Goal: Information Seeking & Learning: Learn about a topic

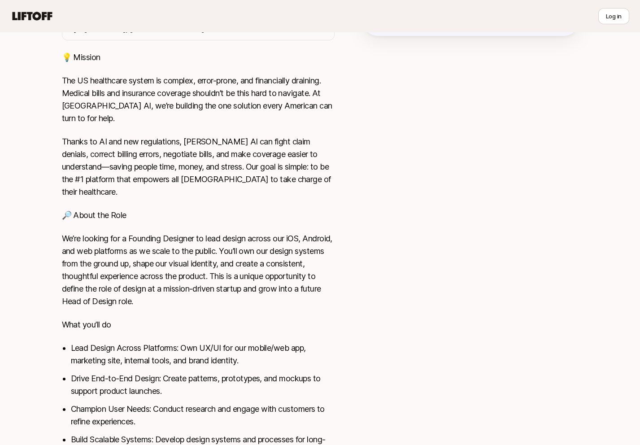
scroll to position [105, 0]
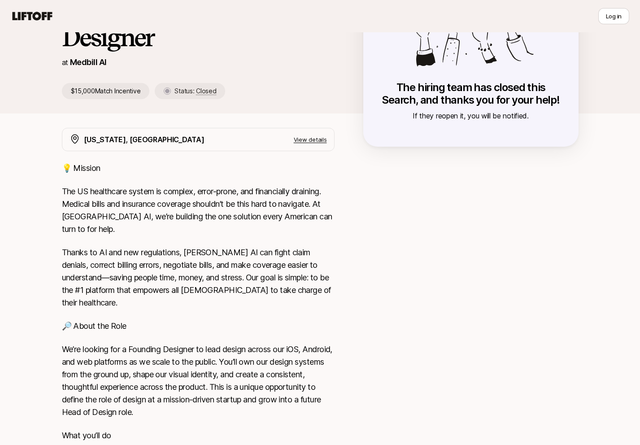
click at [221, 198] on p "The US healthcare system is complex, error-prone, and financially draining. Med…" at bounding box center [198, 210] width 273 height 50
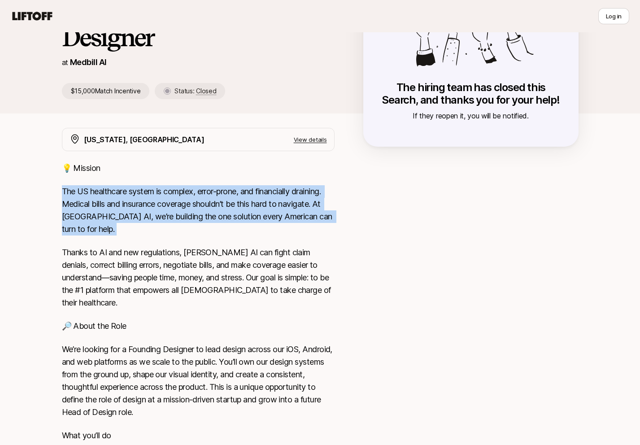
click at [220, 229] on p "The US healthcare system is complex, error-prone, and financially draining. Med…" at bounding box center [198, 210] width 273 height 50
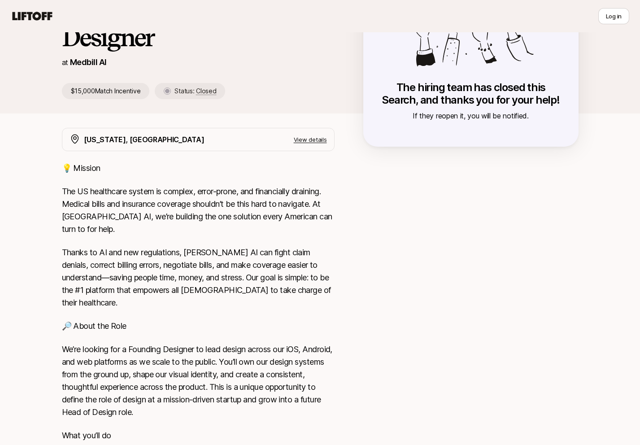
click at [220, 229] on p "The US healthcare system is complex, error-prone, and financially draining. Med…" at bounding box center [198, 210] width 273 height 50
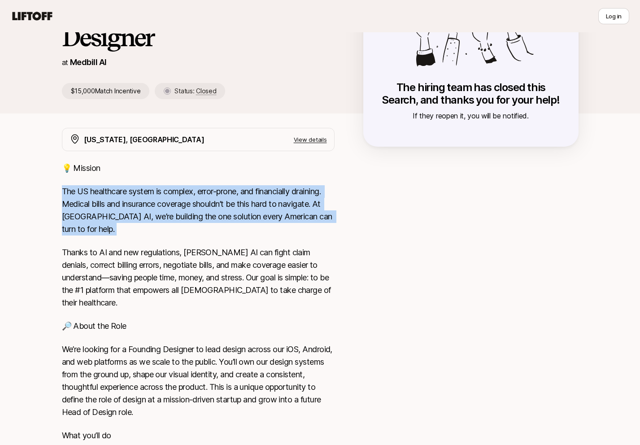
click at [150, 213] on p "The US healthcare system is complex, error-prone, and financially draining. Med…" at bounding box center [198, 210] width 273 height 50
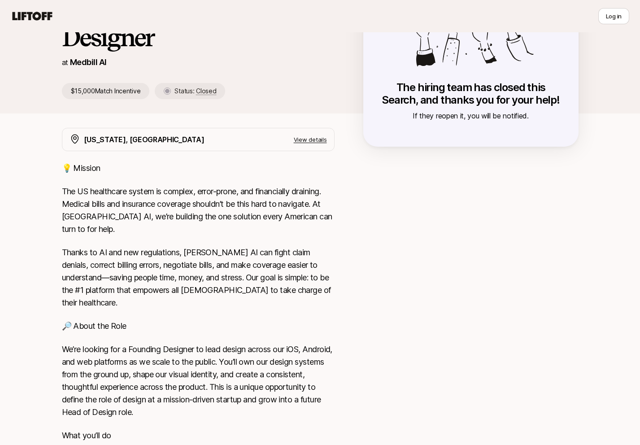
click at [150, 213] on p "The US healthcare system is complex, error-prone, and financially draining. Med…" at bounding box center [198, 210] width 273 height 50
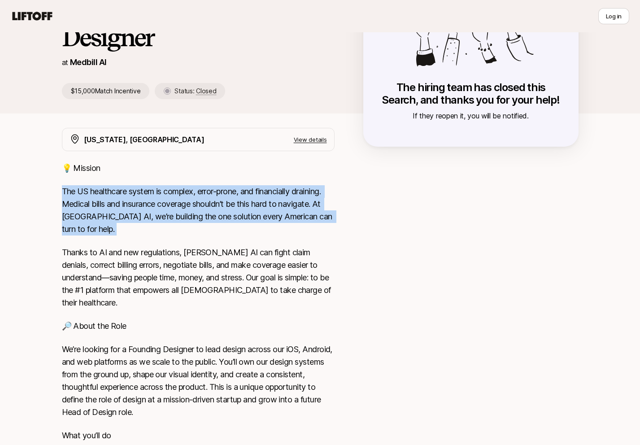
click at [150, 205] on p "The US healthcare system is complex, error-prone, and financially draining. Med…" at bounding box center [198, 210] width 273 height 50
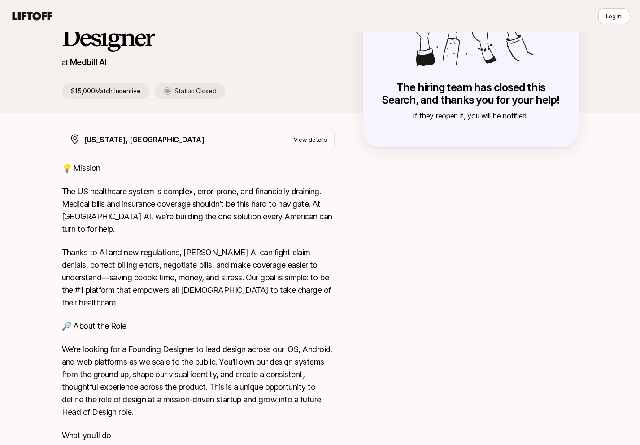
click at [150, 205] on p "The US healthcare system is complex, error-prone, and financially draining. Med…" at bounding box center [198, 210] width 273 height 50
click at [151, 223] on p "The US healthcare system is complex, error-prone, and financially draining. Med…" at bounding box center [198, 210] width 273 height 50
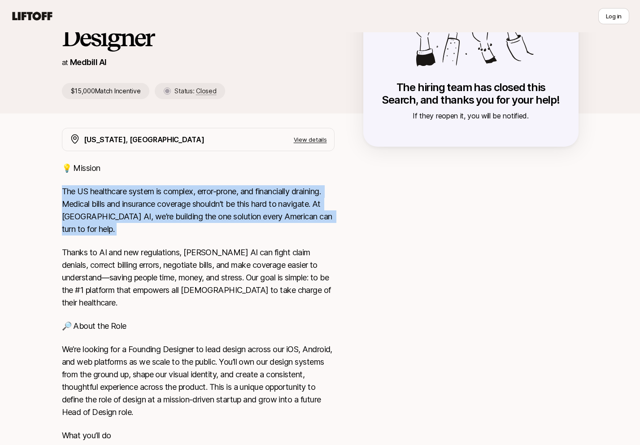
click at [151, 223] on p "The US healthcare system is complex, error-prone, and financially draining. Med…" at bounding box center [198, 210] width 273 height 50
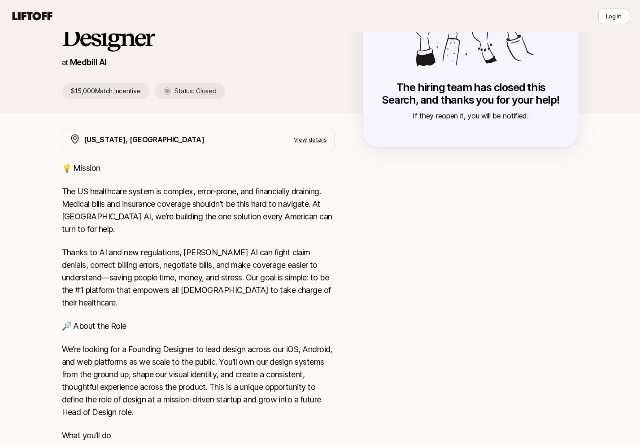
click at [232, 245] on div "💡 Mission The US healthcare system is complex, error-prone, and financially dra…" at bounding box center [198, 401] width 273 height 479
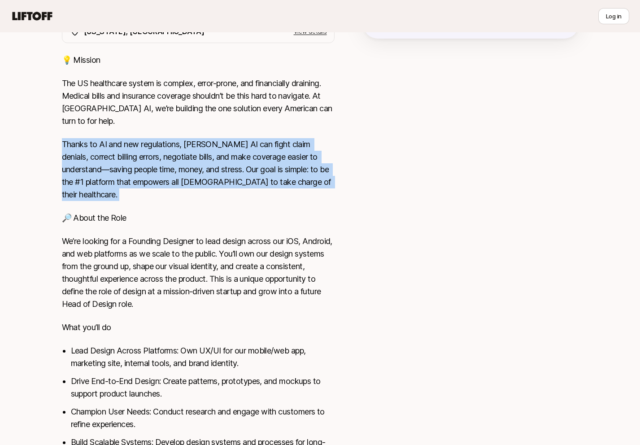
scroll to position [226, 0]
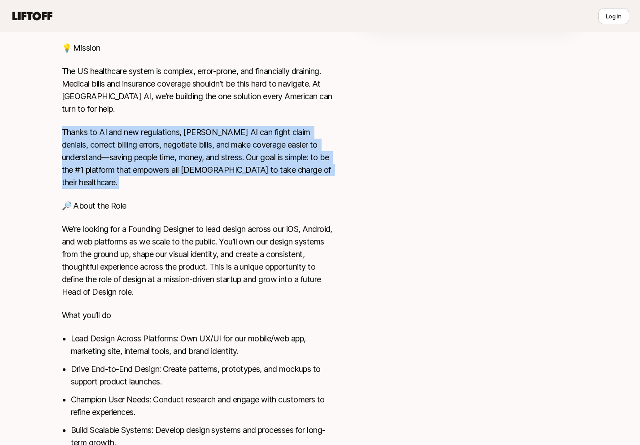
click at [232, 243] on p "We’re looking for a Founding Designer to lead design across our iOS, Android, a…" at bounding box center [198, 260] width 273 height 75
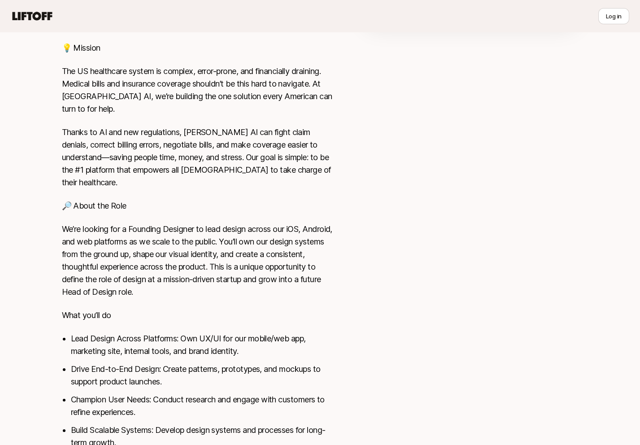
click at [232, 243] on p "We’re looking for a Founding Designer to lead design across our iOS, Android, a…" at bounding box center [198, 260] width 273 height 75
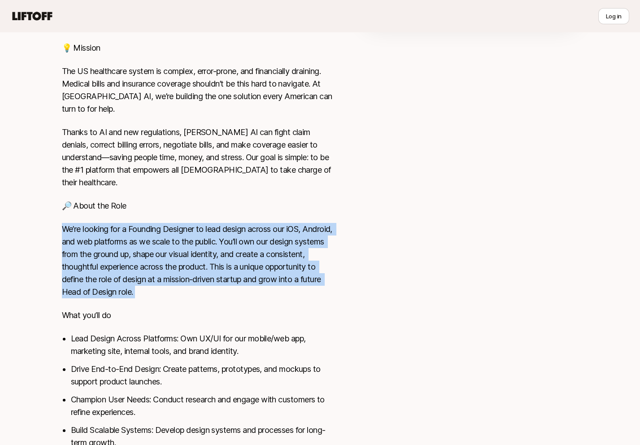
click at [143, 262] on p "We’re looking for a Founding Designer to lead design across our iOS, Android, a…" at bounding box center [198, 260] width 273 height 75
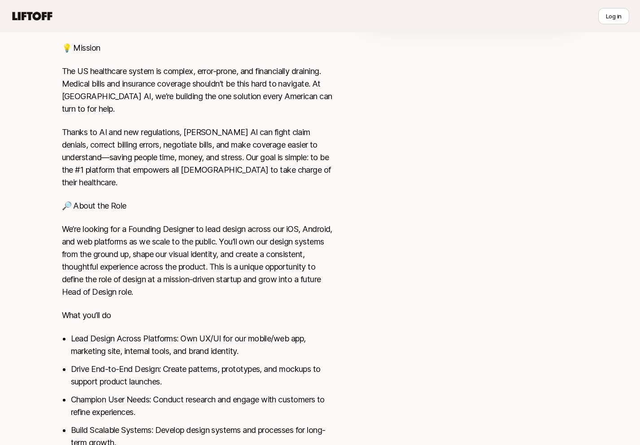
click at [199, 253] on p "We’re looking for a Founding Designer to lead design across our iOS, Android, a…" at bounding box center [198, 260] width 273 height 75
click at [240, 261] on p "We’re looking for a Founding Designer to lead design across our iOS, Android, a…" at bounding box center [198, 260] width 273 height 75
click at [188, 272] on p "We’re looking for a Founding Designer to lead design across our iOS, Android, a…" at bounding box center [198, 260] width 273 height 75
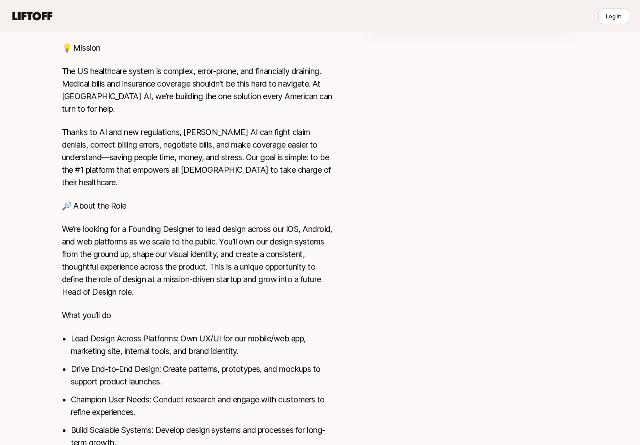
click at [188, 272] on p "We’re looking for a Founding Designer to lead design across our iOS, Android, a…" at bounding box center [198, 260] width 273 height 75
click at [192, 279] on p "We’re looking for a Founding Designer to lead design across our iOS, Android, a…" at bounding box center [198, 260] width 273 height 75
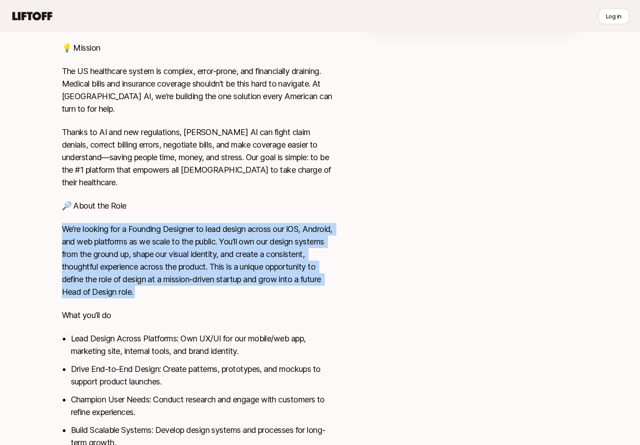
click at [201, 332] on li "Lead Design Across Platforms: Own UX/UI for our mobile/web app, marketing site,…" at bounding box center [203, 344] width 264 height 25
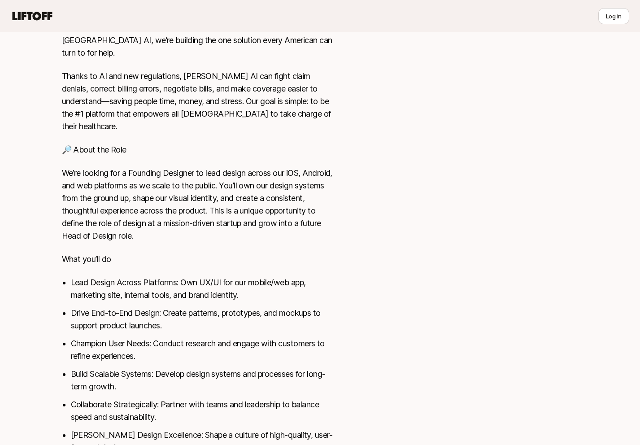
click at [203, 280] on li "Lead Design Across Platforms: Own UX/UI for our mobile/web app, marketing site,…" at bounding box center [203, 288] width 264 height 25
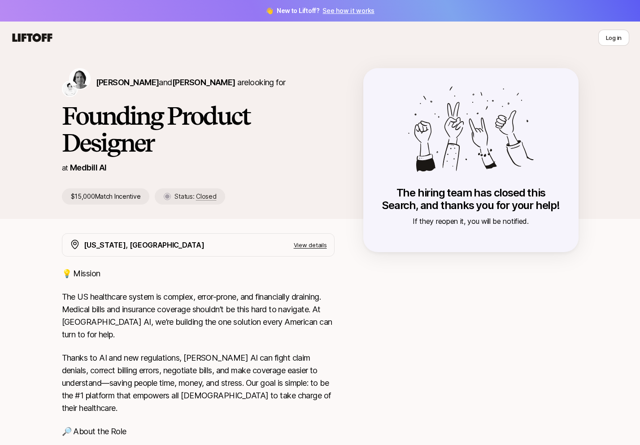
scroll to position [7, 0]
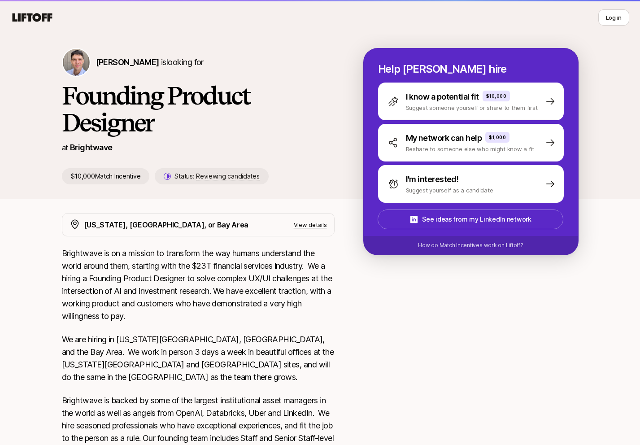
scroll to position [21, 0]
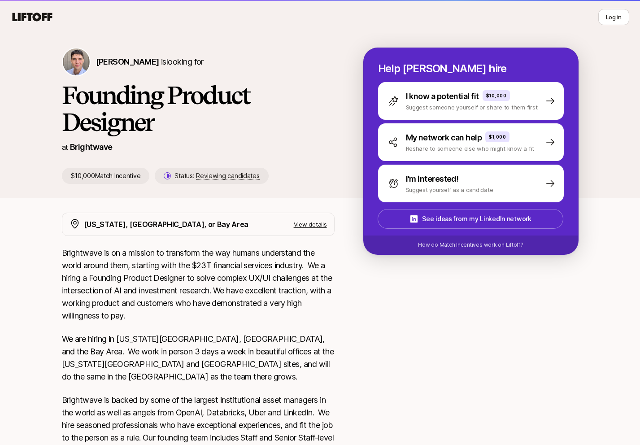
click at [192, 260] on p "Brightwave is on a mission to transform the way humans understand the world aro…" at bounding box center [198, 284] width 273 height 75
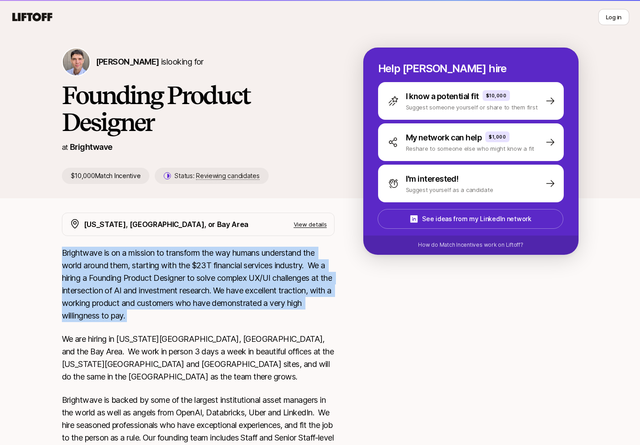
click at [186, 287] on p "Brightwave is on a mission to transform the way humans understand the world aro…" at bounding box center [198, 284] width 273 height 75
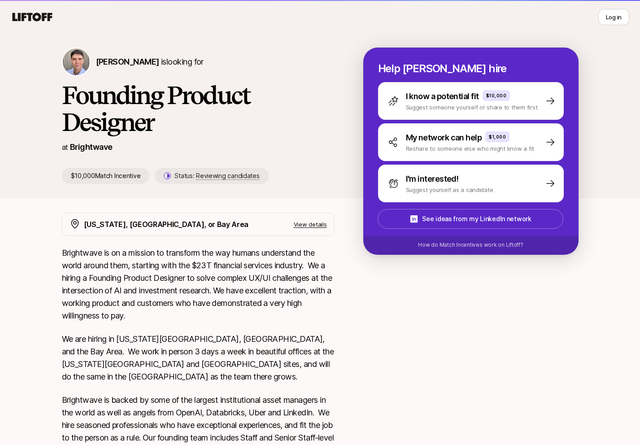
click at [186, 287] on p "Brightwave is on a mission to transform the way humans understand the world aro…" at bounding box center [198, 284] width 273 height 75
click at [208, 305] on p "Brightwave is on a mission to transform the way humans understand the world aro…" at bounding box center [198, 284] width 273 height 75
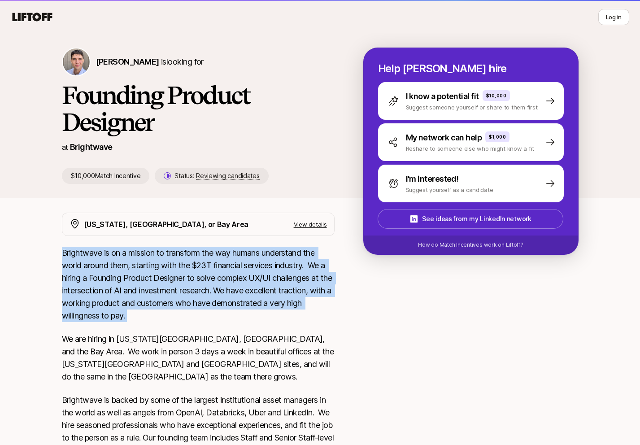
scroll to position [66, 0]
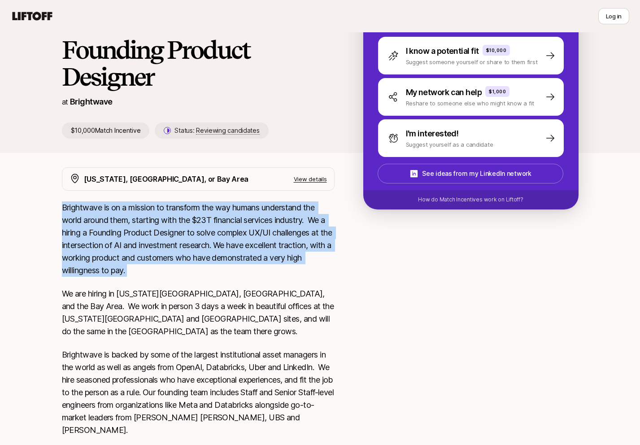
click at [206, 301] on p "We are hiring in [US_STATE][GEOGRAPHIC_DATA], [GEOGRAPHIC_DATA], and the Bay Ar…" at bounding box center [198, 313] width 273 height 50
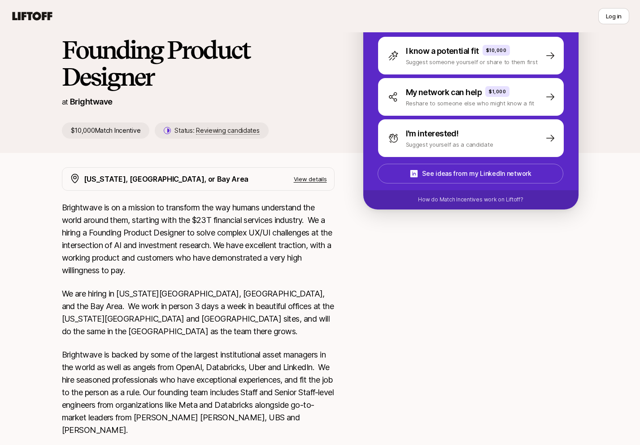
click at [206, 301] on p "We are hiring in [US_STATE][GEOGRAPHIC_DATA], [GEOGRAPHIC_DATA], and the Bay Ar…" at bounding box center [198, 313] width 273 height 50
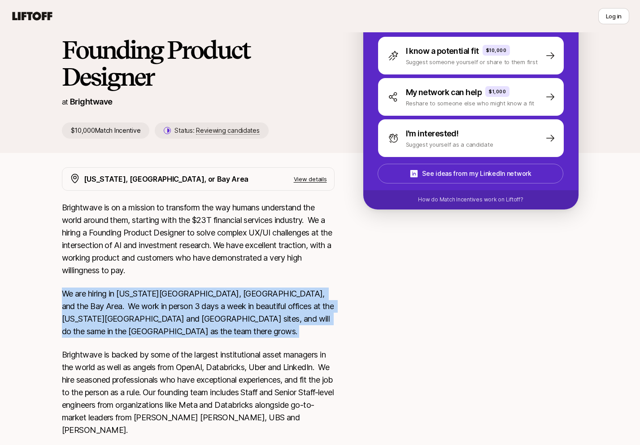
click at [176, 316] on p "We are hiring in [US_STATE][GEOGRAPHIC_DATA], [GEOGRAPHIC_DATA], and the Bay Ar…" at bounding box center [198, 313] width 273 height 50
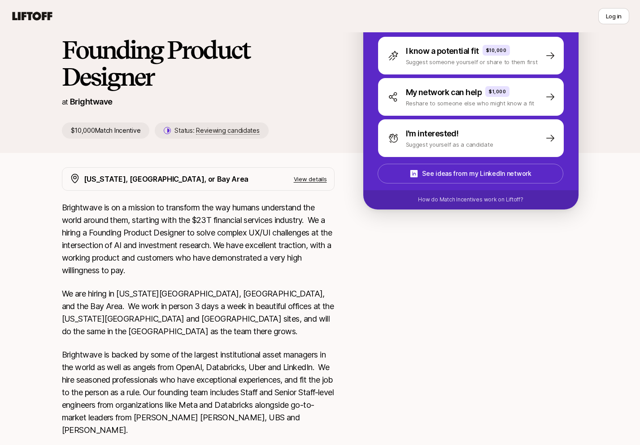
click at [176, 316] on p "We are hiring in [US_STATE][GEOGRAPHIC_DATA], [GEOGRAPHIC_DATA], and the Bay Ar…" at bounding box center [198, 313] width 273 height 50
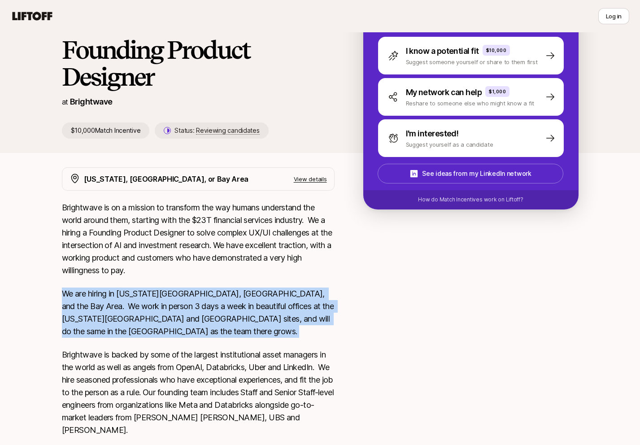
click at [207, 305] on p "We are hiring in [US_STATE][GEOGRAPHIC_DATA], [GEOGRAPHIC_DATA], and the Bay Ar…" at bounding box center [198, 313] width 273 height 50
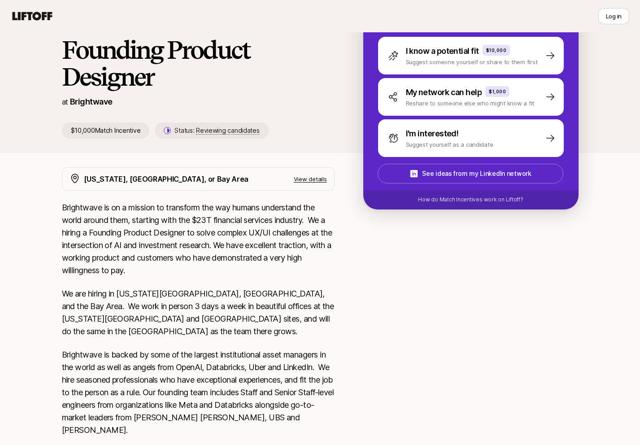
click at [207, 305] on p "We are hiring in [US_STATE][GEOGRAPHIC_DATA], [GEOGRAPHIC_DATA], and the Bay Ar…" at bounding box center [198, 313] width 273 height 50
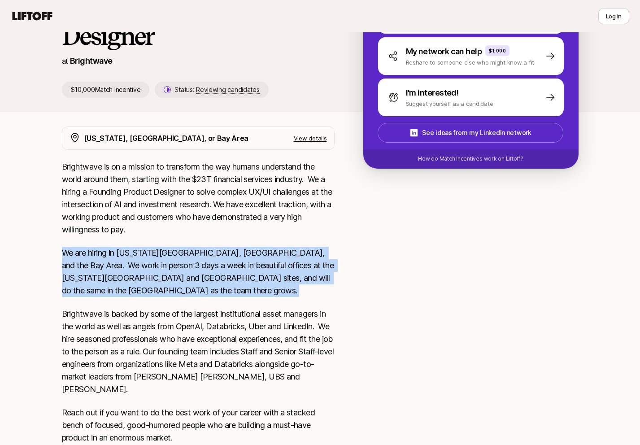
scroll to position [107, 0]
click at [207, 307] on p "Brightwave is backed by some of the largest institutional asset managers in the…" at bounding box center [198, 351] width 273 height 88
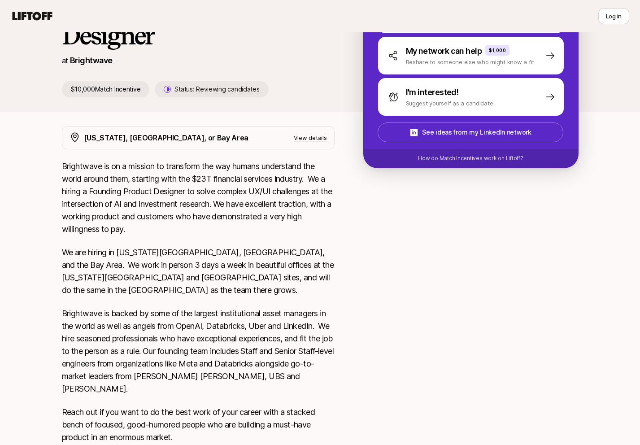
click at [207, 307] on p "Brightwave is backed by some of the largest institutional asset managers in the…" at bounding box center [198, 351] width 273 height 88
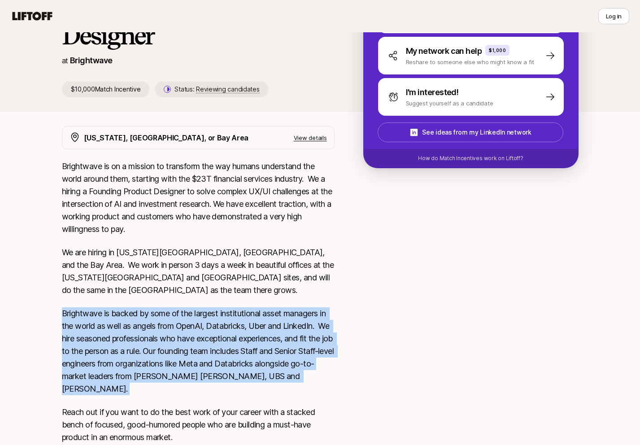
click at [207, 321] on p "Brightwave is backed by some of the largest institutional asset managers in the…" at bounding box center [198, 351] width 273 height 88
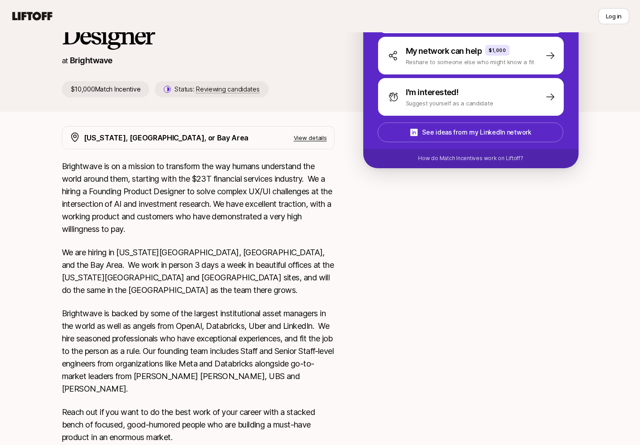
click at [207, 321] on p "Brightwave is backed by some of the largest institutional asset managers in the…" at bounding box center [198, 351] width 273 height 88
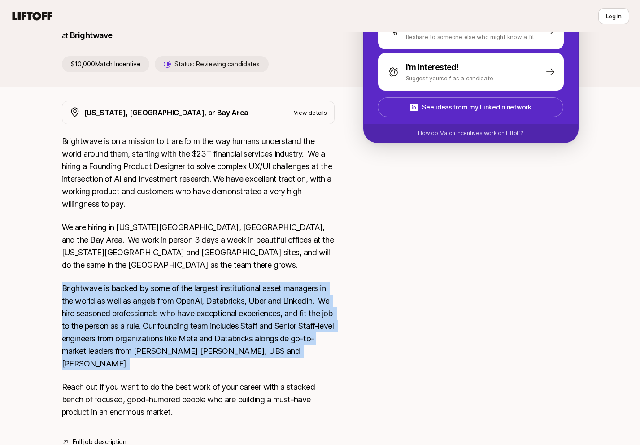
scroll to position [138, 0]
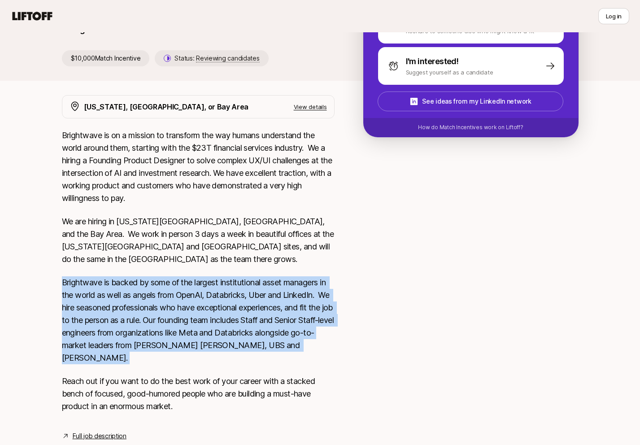
click at [222, 290] on p "Brightwave is backed by some of the largest institutional asset managers in the…" at bounding box center [198, 320] width 273 height 88
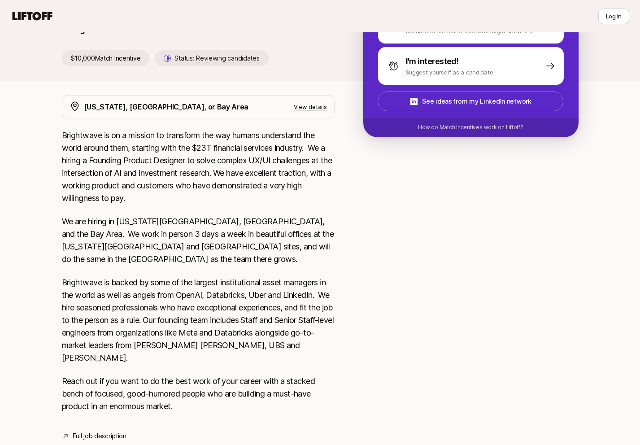
click at [222, 290] on p "Brightwave is backed by some of the largest institutional asset managers in the…" at bounding box center [198, 320] width 273 height 88
